Goal: Find specific page/section: Find specific page/section

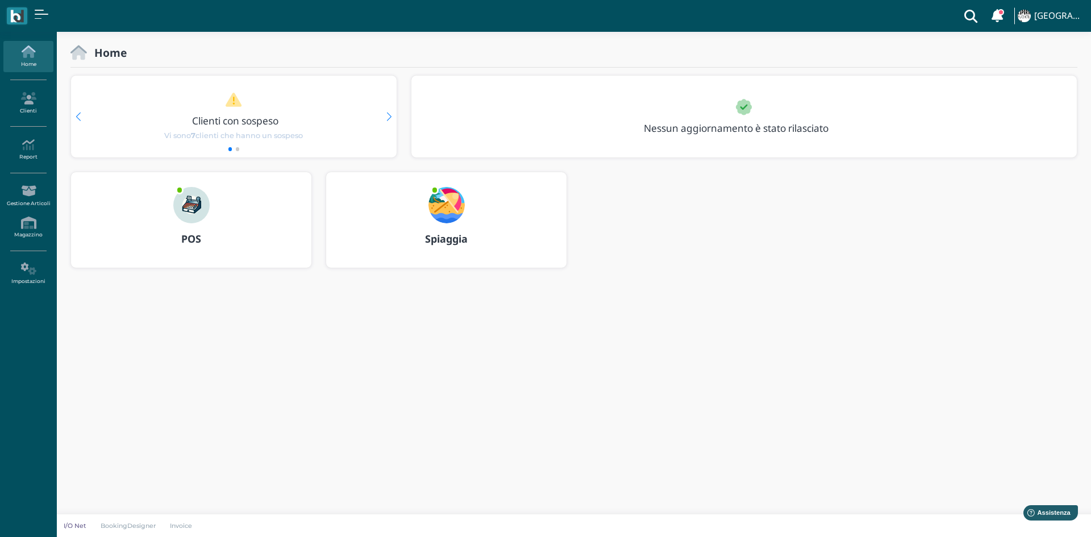
click at [178, 234] on h3 "POS" at bounding box center [191, 239] width 220 height 11
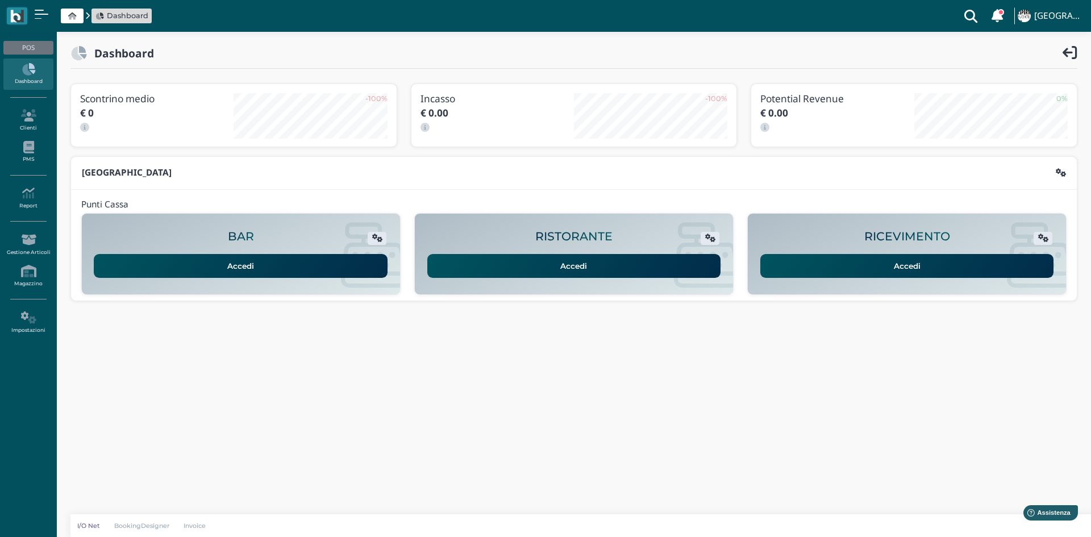
click at [849, 257] on link "Accedi" at bounding box center [907, 266] width 294 height 24
